Goal: Information Seeking & Learning: Learn about a topic

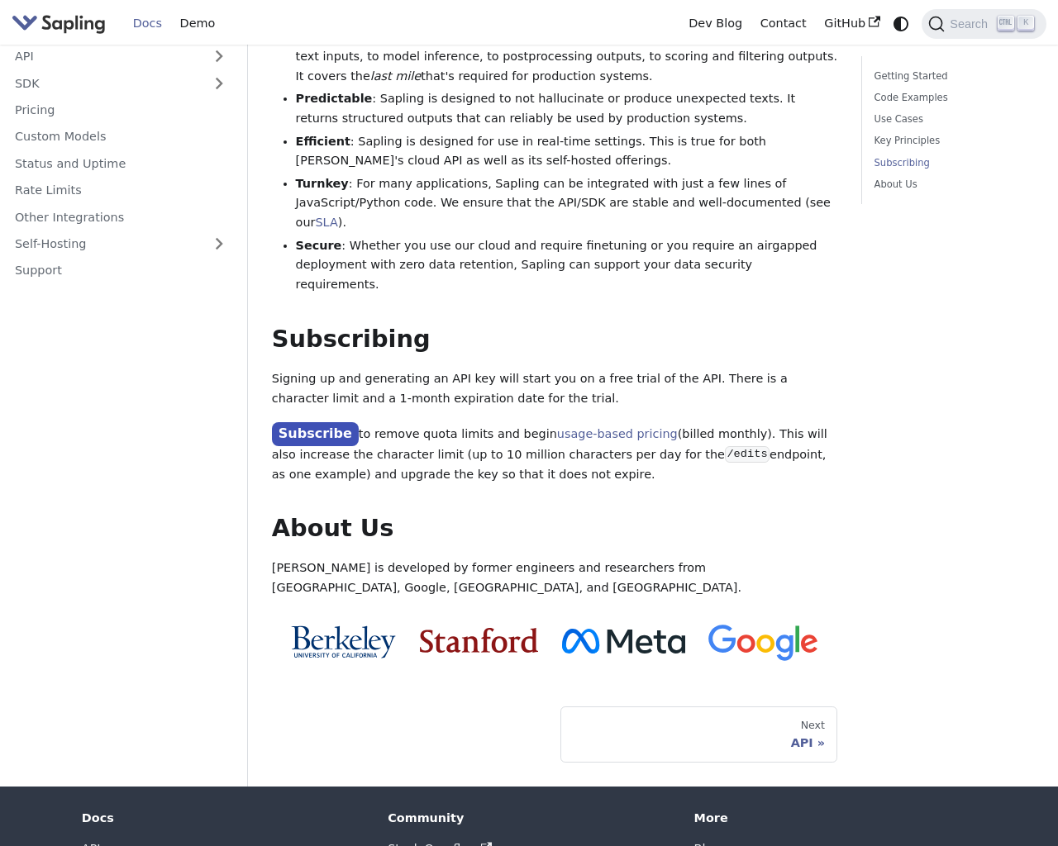
scroll to position [1358, 0]
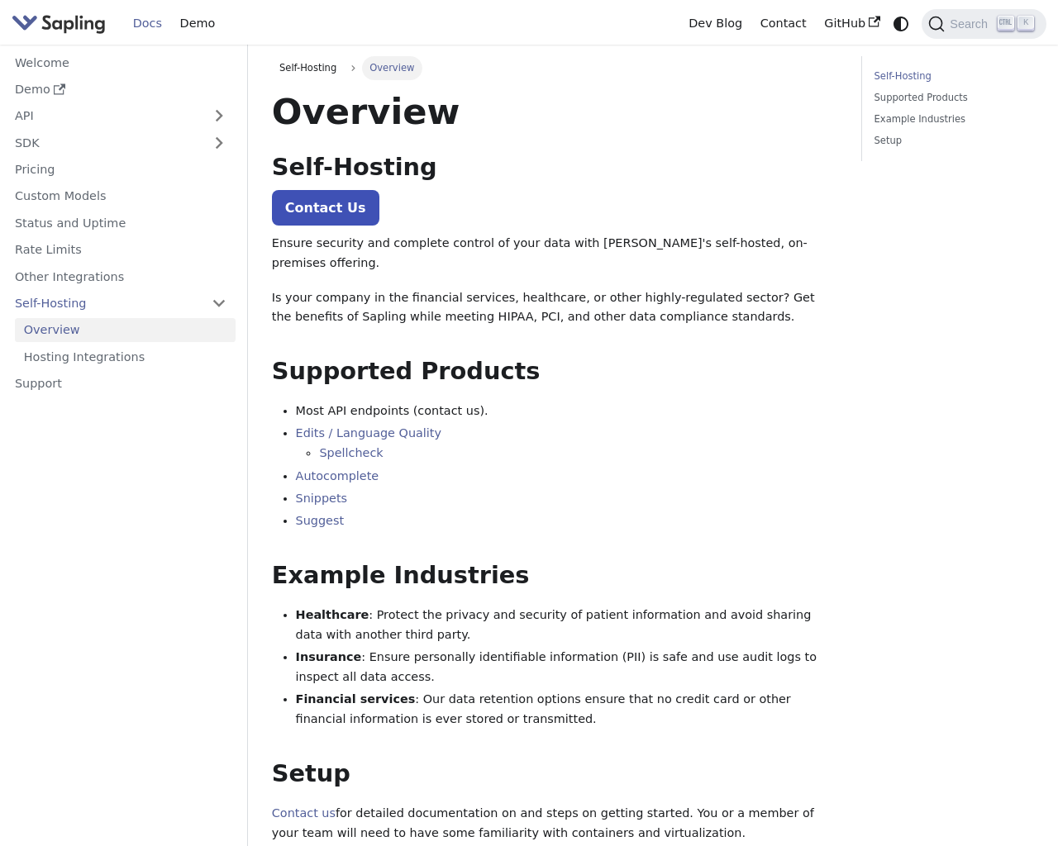
scroll to position [290, 0]
